Goal: Task Accomplishment & Management: Use online tool/utility

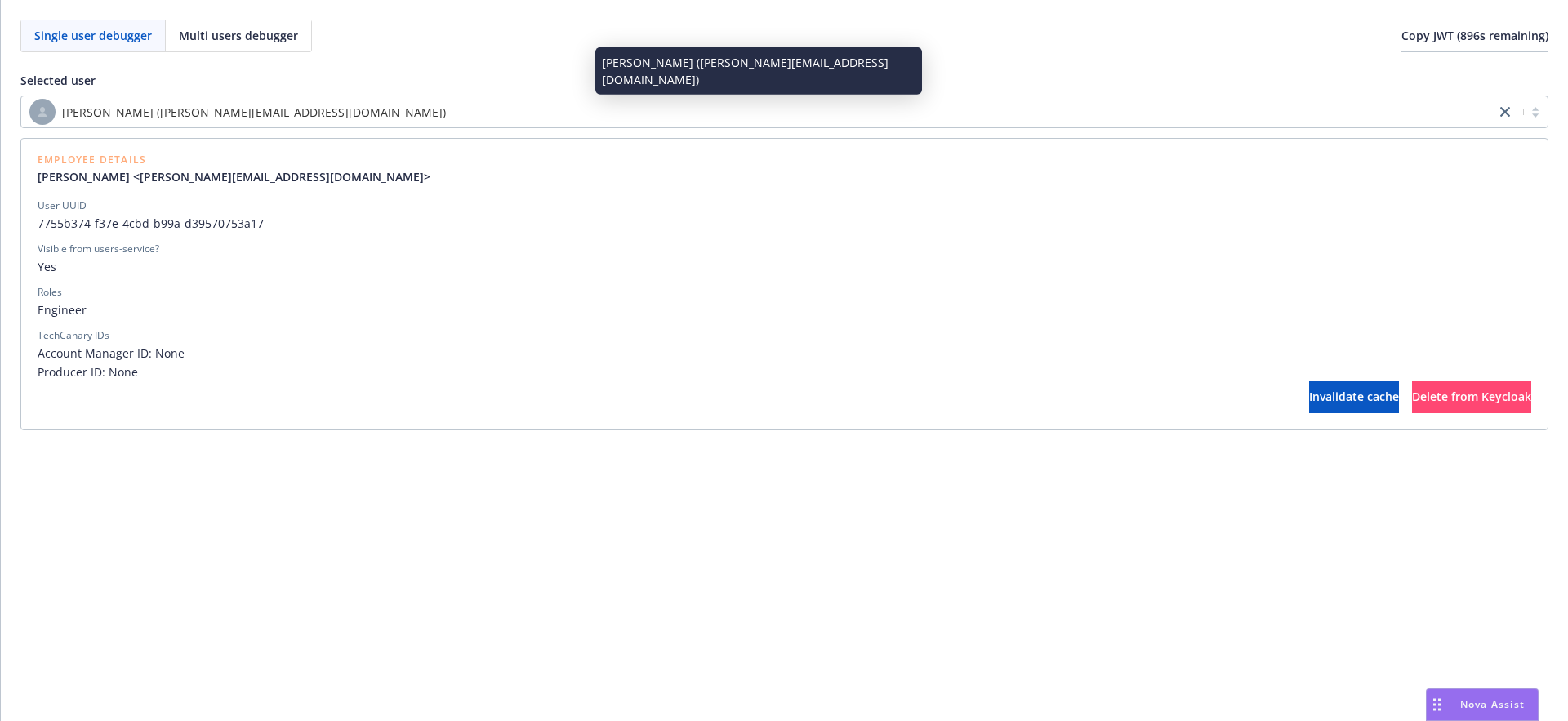
click at [226, 108] on span "[PERSON_NAME] ([PERSON_NAME][EMAIL_ADDRESS][DOMAIN_NAME])" at bounding box center [254, 112] width 383 height 18
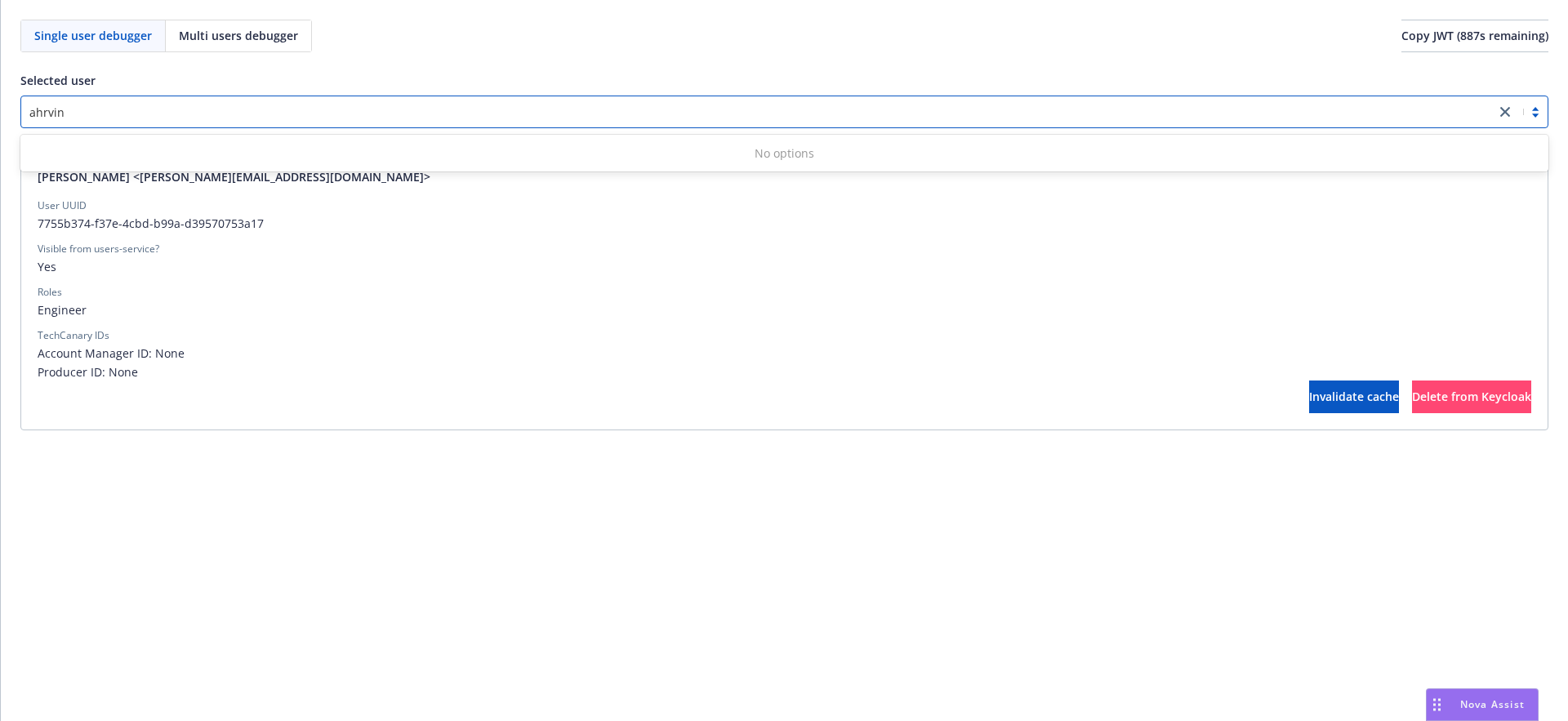
type input "ahrvin"
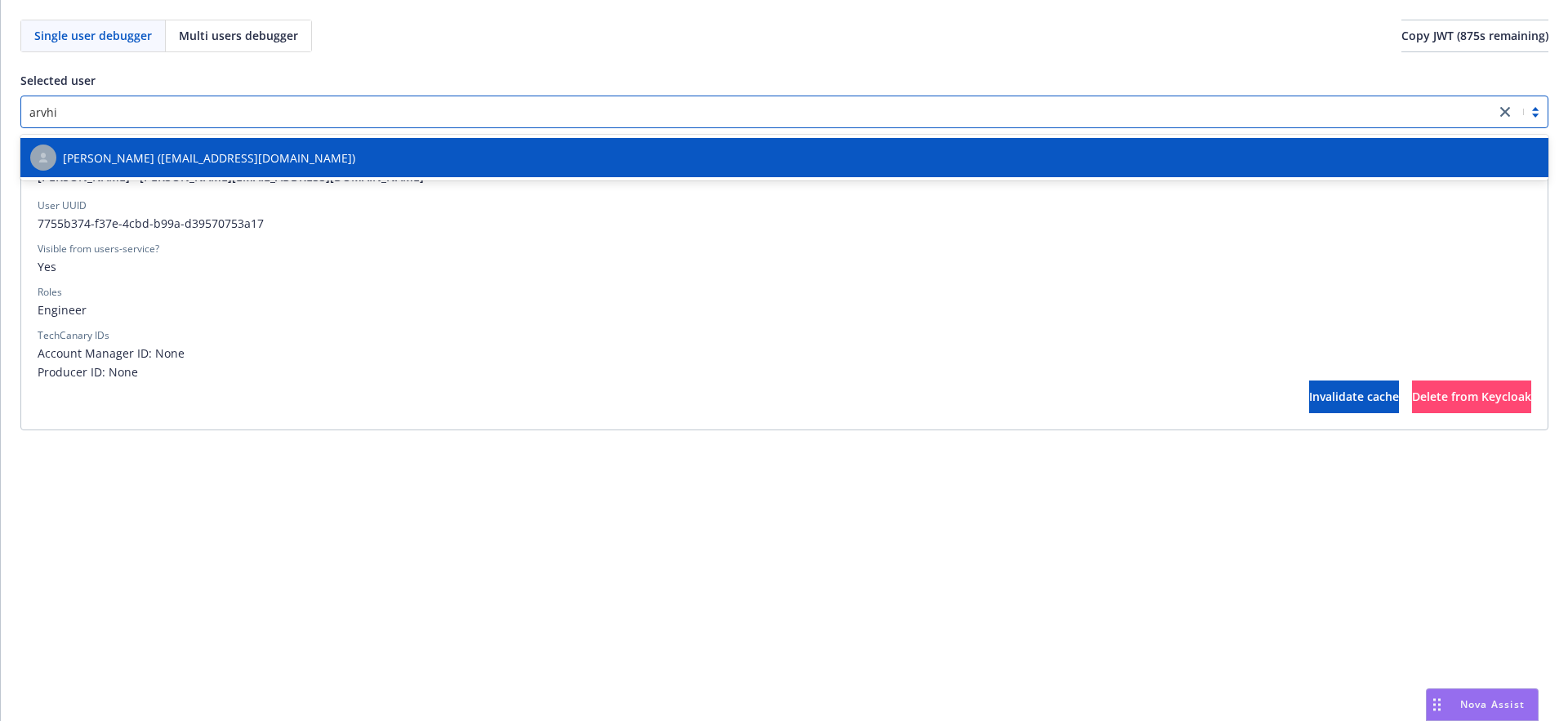
type input "arvhin"
click at [138, 161] on span "[PERSON_NAME] ([EMAIL_ADDRESS][DOMAIN_NAME])" at bounding box center [209, 158] width 293 height 18
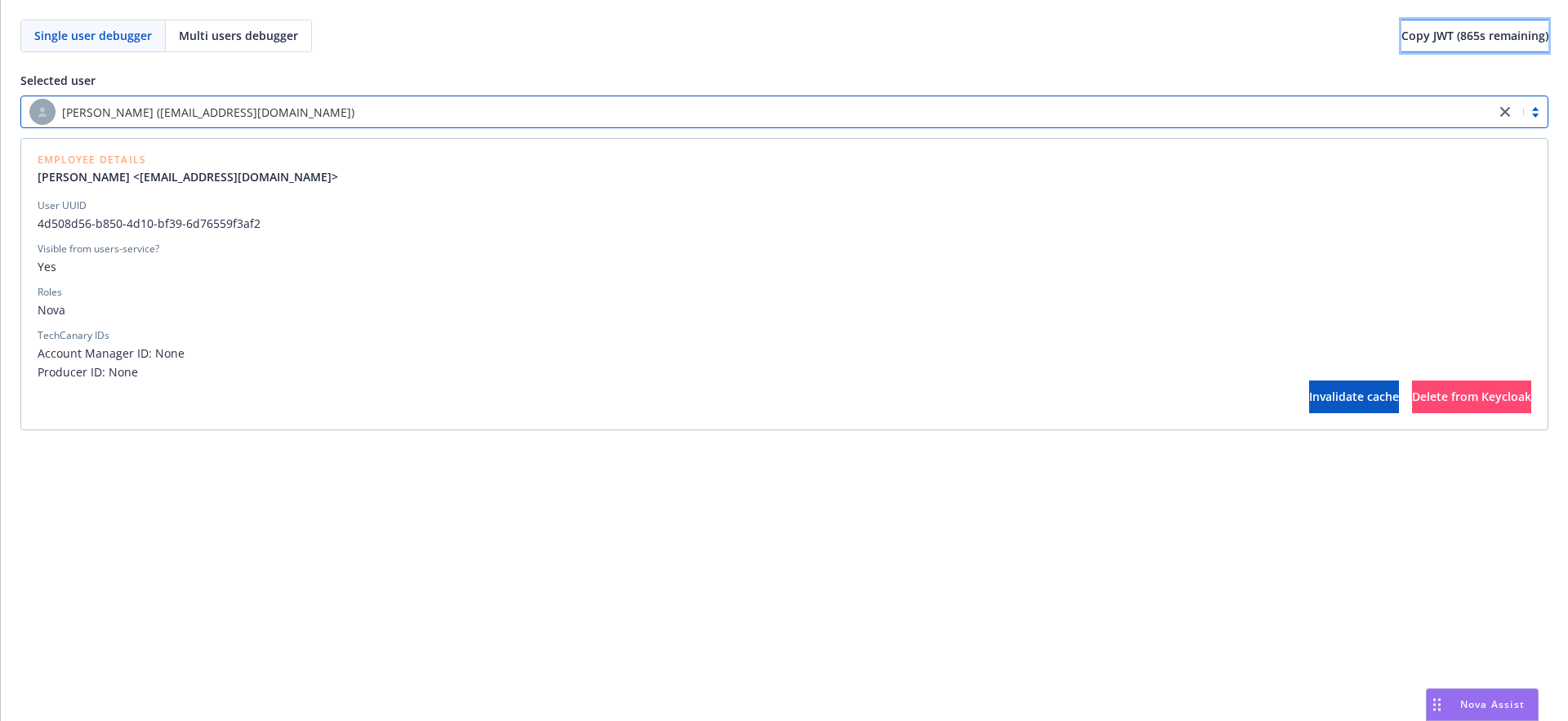
click at [1467, 40] on span "Copy JWT ( 865 s remaining)" at bounding box center [1474, 35] width 147 height 16
click at [617, 333] on div "TechCanary IDs" at bounding box center [784, 335] width 1494 height 15
click at [112, 178] on link "[PERSON_NAME] <[EMAIL_ADDRESS][DOMAIN_NAME]>" at bounding box center [193, 177] width 313 height 18
